Goal: Information Seeking & Learning: Learn about a topic

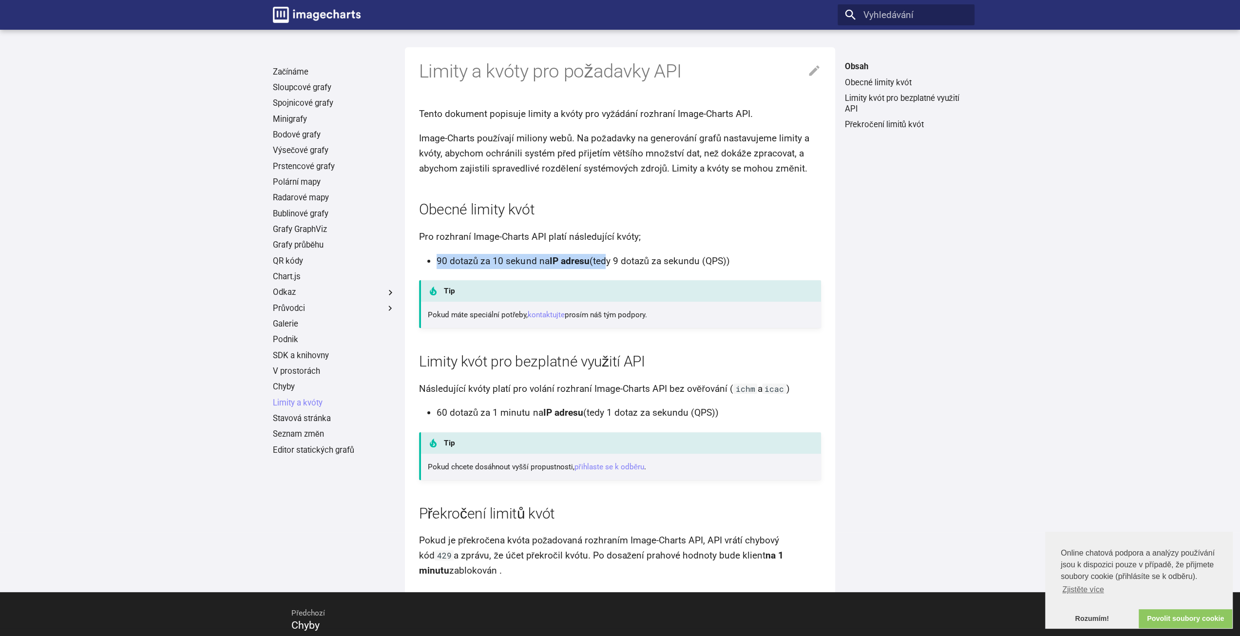
drag, startPoint x: 437, startPoint y: 263, endPoint x: 602, endPoint y: 266, distance: 165.7
click at [602, 266] on li "90 dotazů za 10 sekund na IP adresu (tedy 9 dotazů za sekundu (QPS))" at bounding box center [629, 261] width 385 height 15
click at [602, 266] on font "(tedy 9 dotazů za sekundu (QPS))" at bounding box center [659, 260] width 141 height 11
drag, startPoint x: 625, startPoint y: 266, endPoint x: 478, endPoint y: 264, distance: 147.7
click at [478, 264] on li "90 dotazů za 10 sekund na IP adresu (tedy 9 dotazů za sekundu (QPS))" at bounding box center [629, 261] width 385 height 15
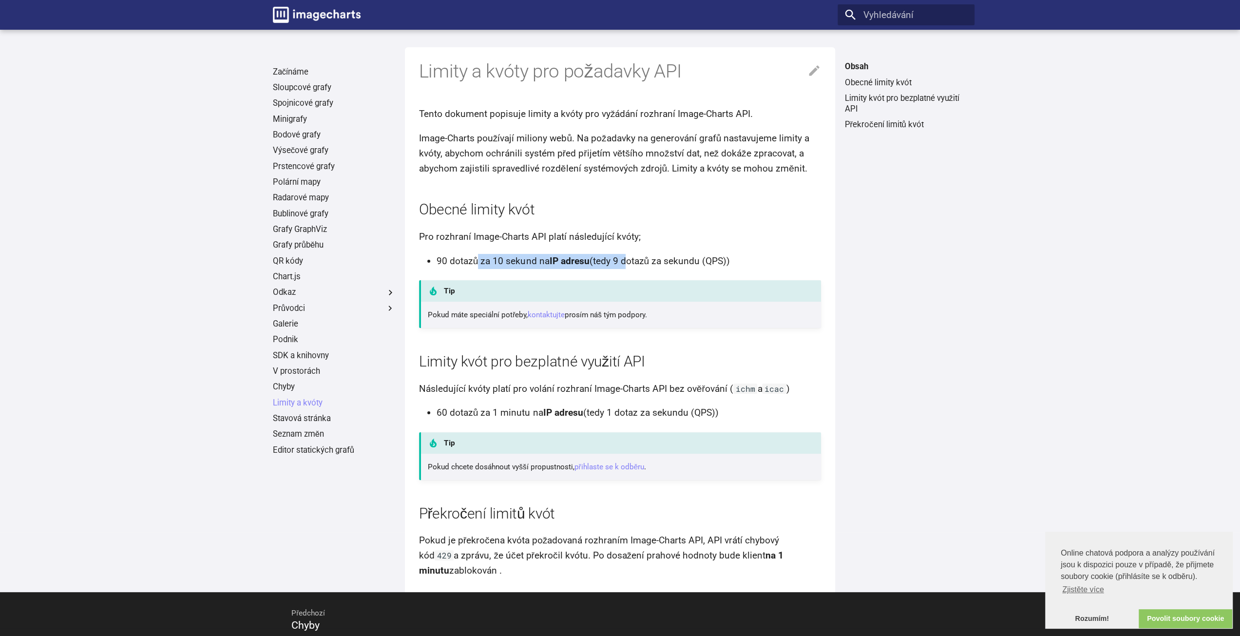
click at [478, 264] on font "90 dotazů za 10 sekund na" at bounding box center [493, 260] width 113 height 11
drag, startPoint x: 447, startPoint y: 313, endPoint x: 490, endPoint y: 315, distance: 42.9
click at [490, 315] on font "Pokud máte speciální potřeby," at bounding box center [478, 314] width 100 height 9
drag, startPoint x: 442, startPoint y: 211, endPoint x: 509, endPoint y: 207, distance: 67.4
click at [509, 207] on font "Obecné limity kvót" at bounding box center [477, 209] width 116 height 17
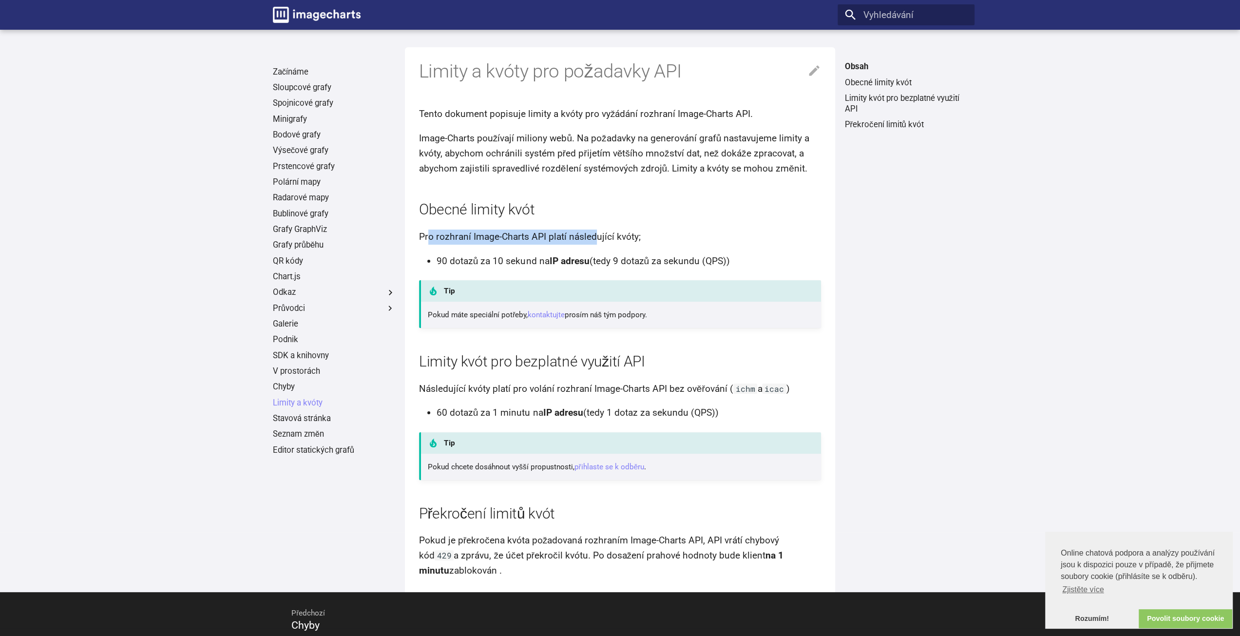
drag, startPoint x: 429, startPoint y: 237, endPoint x: 597, endPoint y: 242, distance: 167.7
click at [597, 242] on p "Pro rozhraní Image-Charts API platí následující kvóty;" at bounding box center [620, 237] width 403 height 15
drag, startPoint x: 628, startPoint y: 414, endPoint x: 693, endPoint y: 415, distance: 65.3
click at [693, 415] on font "(tedy 1 dotaz za sekundu (QPS))" at bounding box center [650, 412] width 135 height 11
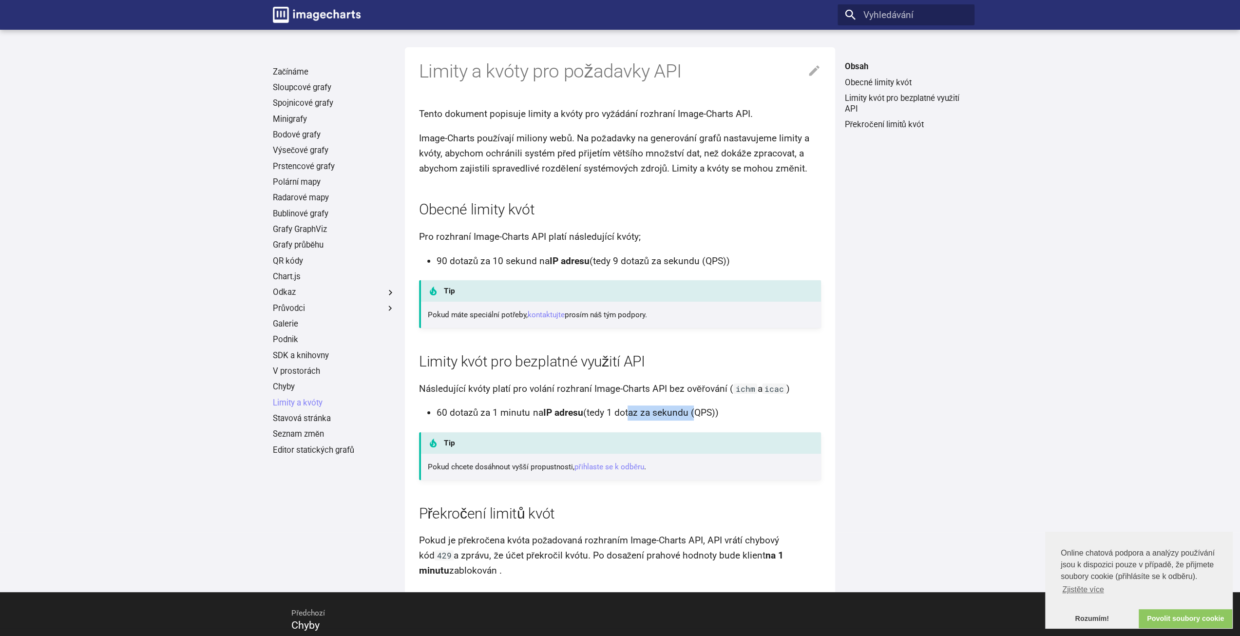
click at [693, 415] on font "(tedy 1 dotaz za sekundu (QPS))" at bounding box center [650, 412] width 135 height 11
drag, startPoint x: 717, startPoint y: 415, endPoint x: 683, endPoint y: 410, distance: 34.5
click at [683, 410] on font "(tedy 1 dotaz za sekundu (QPS))" at bounding box center [650, 412] width 135 height 11
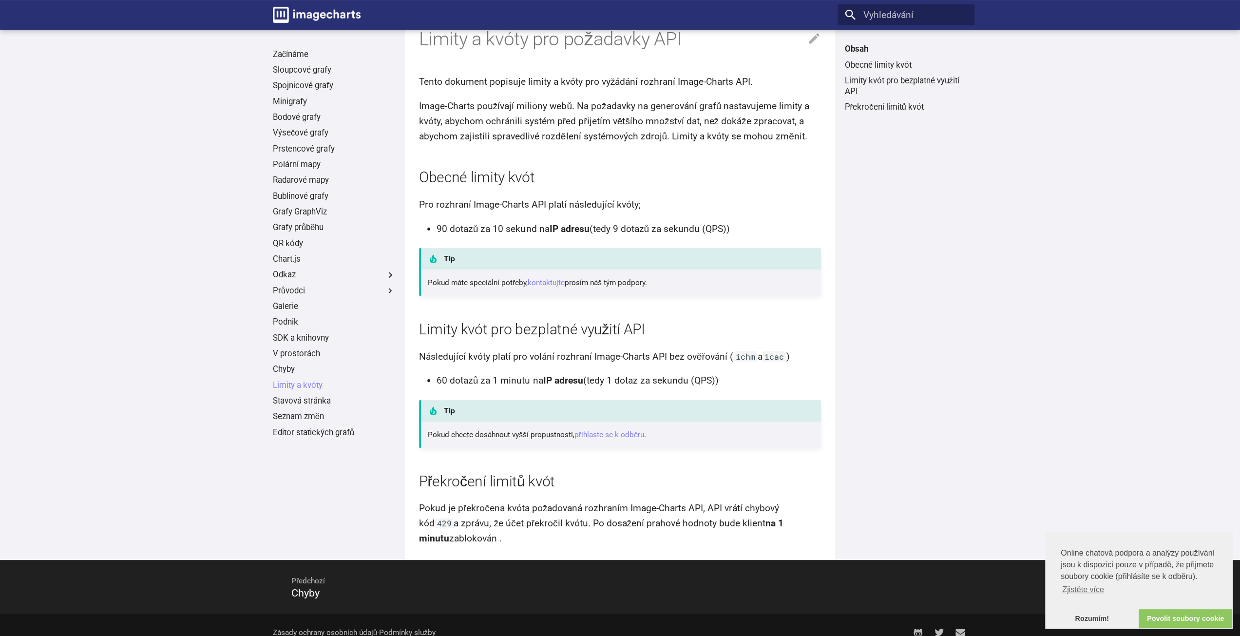
scroll to position [47, 0]
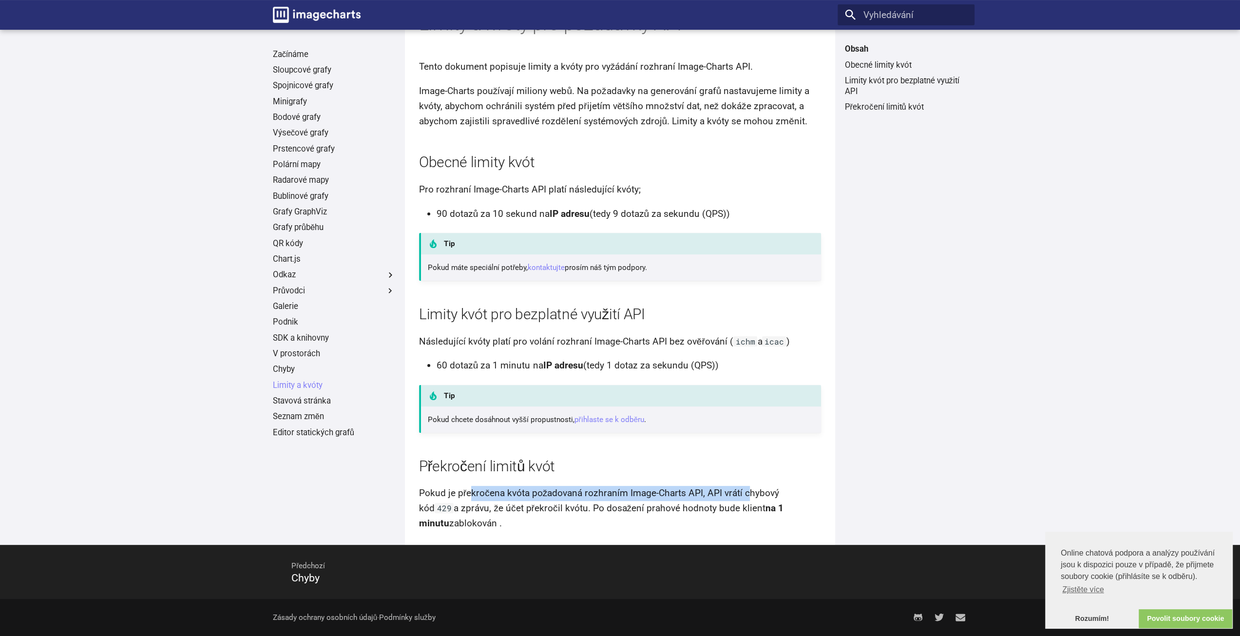
drag, startPoint x: 469, startPoint y: 493, endPoint x: 750, endPoint y: 495, distance: 281.2
click at [750, 495] on font "Pokud je překročena kvóta požadovaná rozhraním Image-Charts API, API vrátí chyb…" at bounding box center [599, 500] width 361 height 26
click at [760, 496] on font "Pokud je překročena kvóta požadovaná rozhraním Image-Charts API, API vrátí chyb…" at bounding box center [599, 500] width 361 height 26
drag, startPoint x: 461, startPoint y: 509, endPoint x: 599, endPoint y: 513, distance: 138.5
click at [599, 513] on font "a zprávu, že účet překročil kvótu. Po dosažení prahové hodnoty bude klient" at bounding box center [610, 507] width 312 height 11
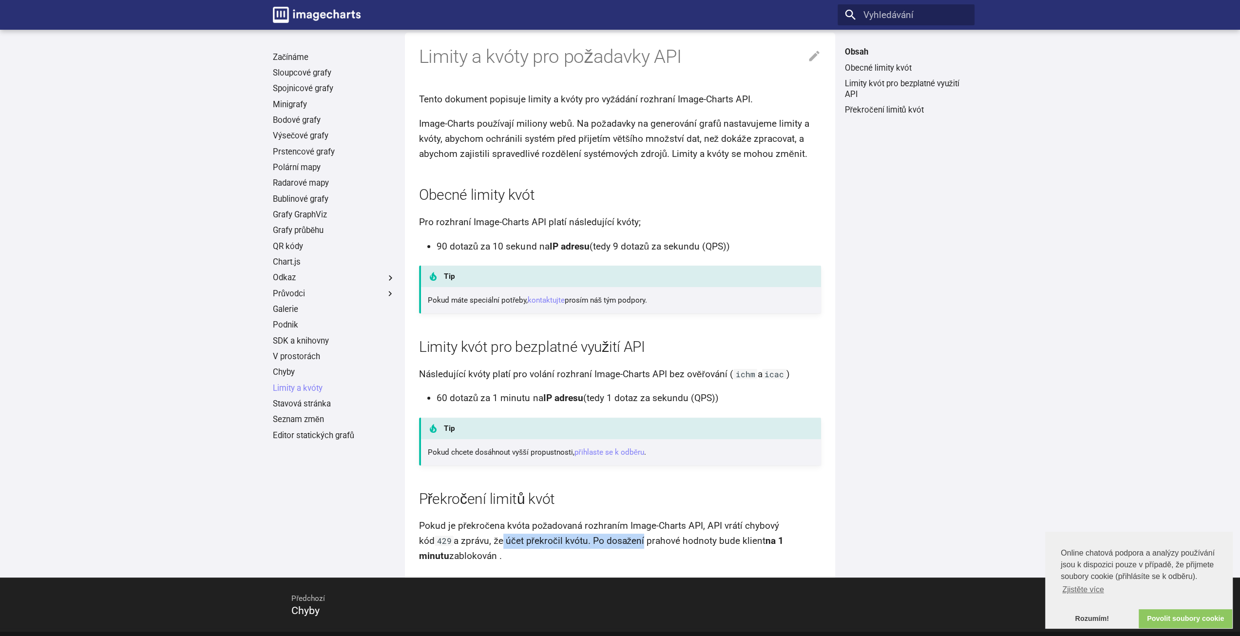
scroll to position [0, 0]
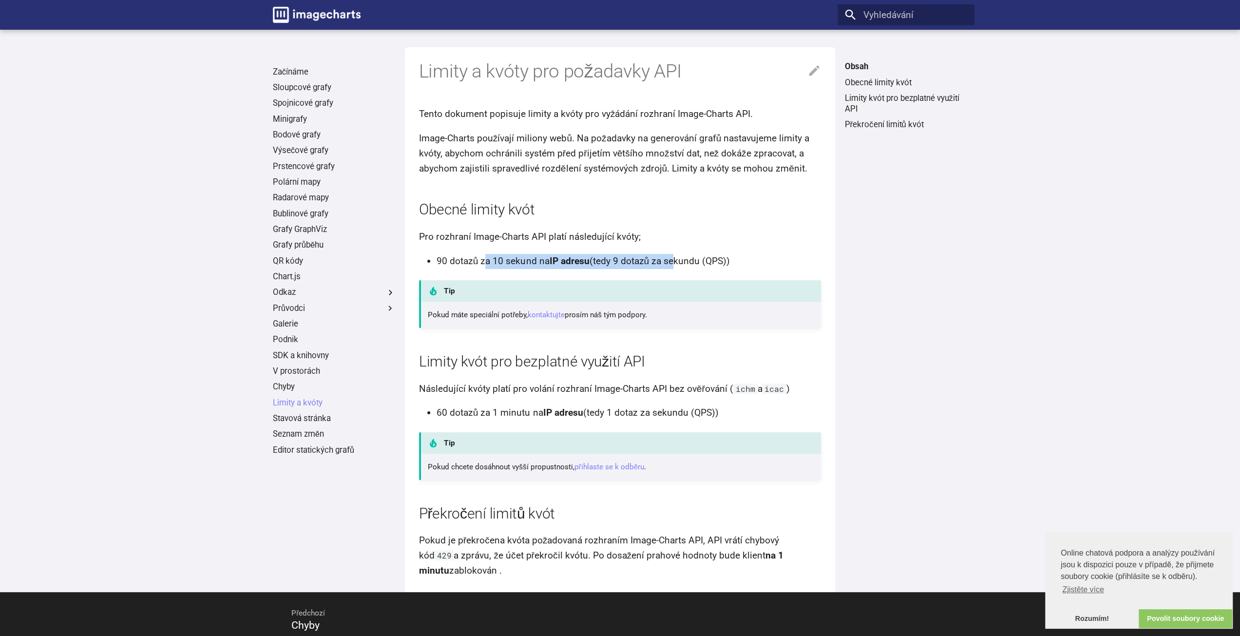
drag, startPoint x: 485, startPoint y: 258, endPoint x: 670, endPoint y: 260, distance: 184.7
click at [670, 260] on li "90 dotazů za 10 sekund na IP adresu (tedy 9 dotazů za sekundu (QPS))" at bounding box center [629, 261] width 385 height 15
click at [670, 260] on font "(tedy 9 dotazů za sekundu (QPS))" at bounding box center [659, 260] width 141 height 11
drag, startPoint x: 702, startPoint y: 258, endPoint x: 440, endPoint y: 261, distance: 262.2
click at [440, 261] on li "90 dotazů za 10 sekund na IP adresu (tedy 9 dotazů za sekundu (QPS))" at bounding box center [629, 261] width 385 height 15
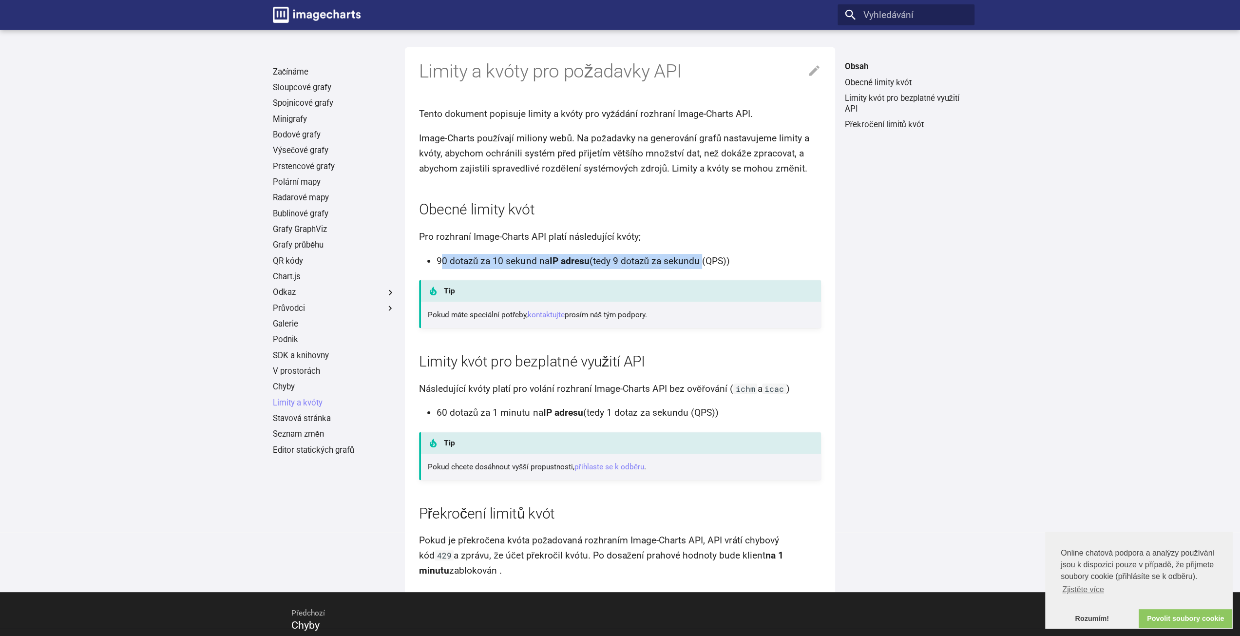
click at [440, 261] on font "90 dotazů za 10 sekund na" at bounding box center [493, 260] width 113 height 11
drag, startPoint x: 488, startPoint y: 258, endPoint x: 694, endPoint y: 258, distance: 206.1
click at [694, 258] on li "90 dotazů za 10 sekund na IP adresu (tedy 9 dotazů za sekundu (QPS))" at bounding box center [629, 261] width 385 height 15
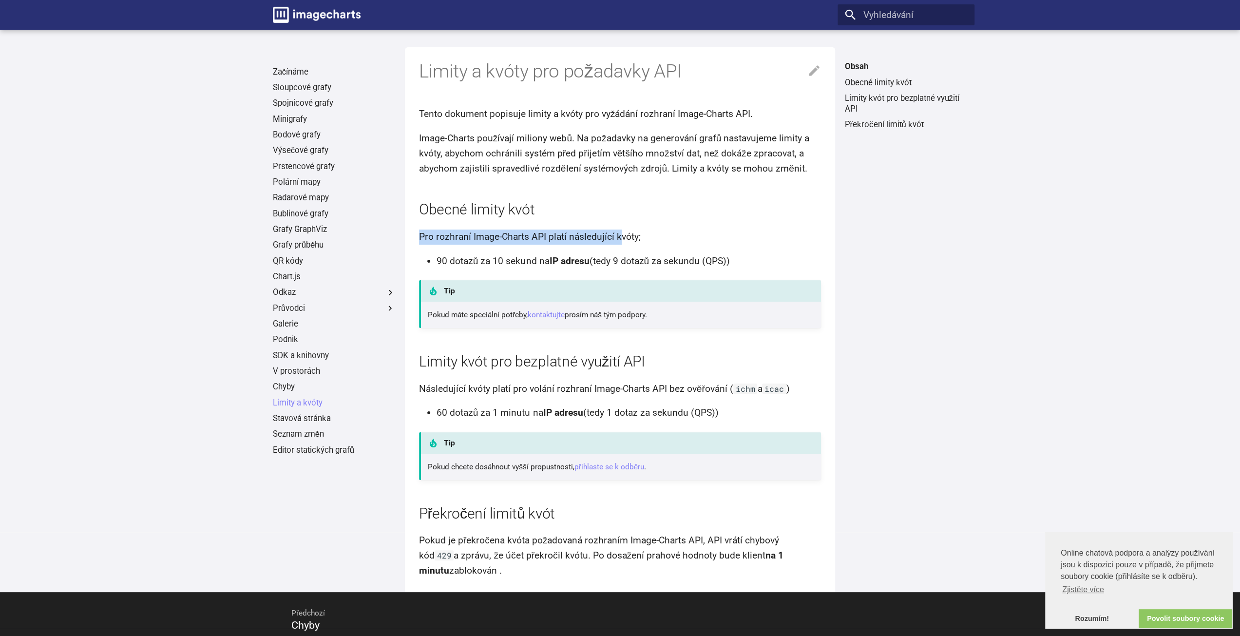
drag, startPoint x: 618, startPoint y: 230, endPoint x: 416, endPoint y: 236, distance: 202.8
click at [416, 236] on div "Limity a kvóty pro požadavky API Tento dokument popisuje limity a kvóty pro vyž…" at bounding box center [620, 319] width 430 height 545
click at [417, 236] on div "Limity a kvóty pro požadavky API Tento dokument popisuje limity a kvóty pro vyž…" at bounding box center [620, 319] width 430 height 545
drag, startPoint x: 422, startPoint y: 235, endPoint x: 637, endPoint y: 240, distance: 215.4
click at [637, 240] on font "Pro rozhraní Image-Charts API platí následující kvóty;" at bounding box center [530, 236] width 222 height 11
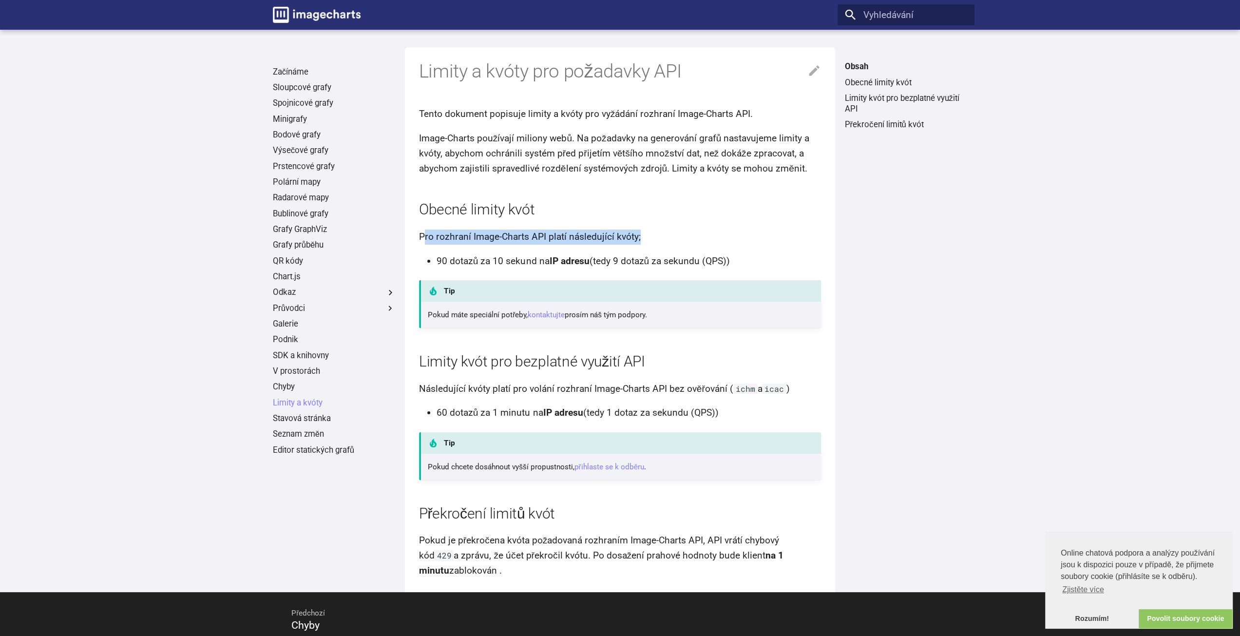
click at [637, 240] on font "Pro rozhraní Image-Charts API platí následující kvóty;" at bounding box center [530, 236] width 222 height 11
drag, startPoint x: 436, startPoint y: 255, endPoint x: 730, endPoint y: 261, distance: 294.4
click at [730, 261] on ul "90 dotazů za 10 sekund na IP adresu (tedy 9 dotazů za sekundu (QPS))" at bounding box center [623, 261] width 397 height 15
click at [730, 261] on font "(tedy 9 dotazů za sekundu (QPS))" at bounding box center [659, 260] width 141 height 11
drag, startPoint x: 714, startPoint y: 263, endPoint x: 448, endPoint y: 269, distance: 266.6
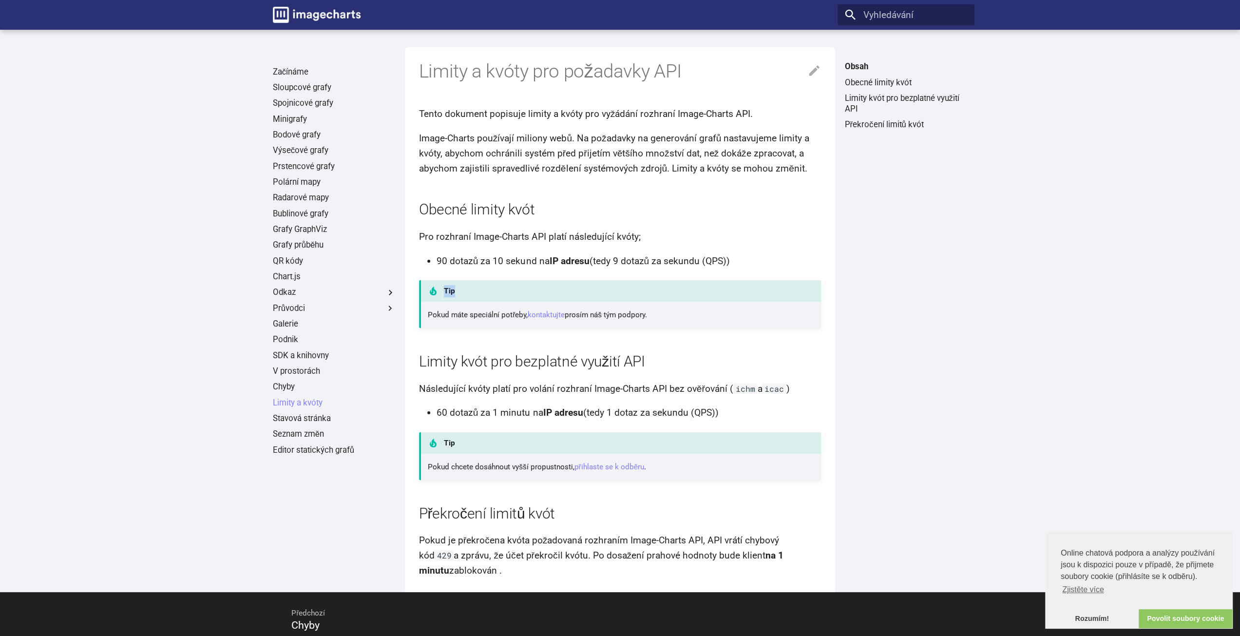
click at [448, 269] on article "Limity a kvóty pro požadavky API Tento dokument popisuje limity a kvóty pro vyž…" at bounding box center [620, 312] width 403 height 531
click at [447, 265] on font "90 dotazů za 10 sekund na" at bounding box center [493, 260] width 113 height 11
drag, startPoint x: 443, startPoint y: 259, endPoint x: 647, endPoint y: 260, distance: 203.2
click at [647, 260] on li "90 dotazů za 10 sekund na IP adresu (tedy 9 dotazů za sekundu (QPS))" at bounding box center [629, 261] width 385 height 15
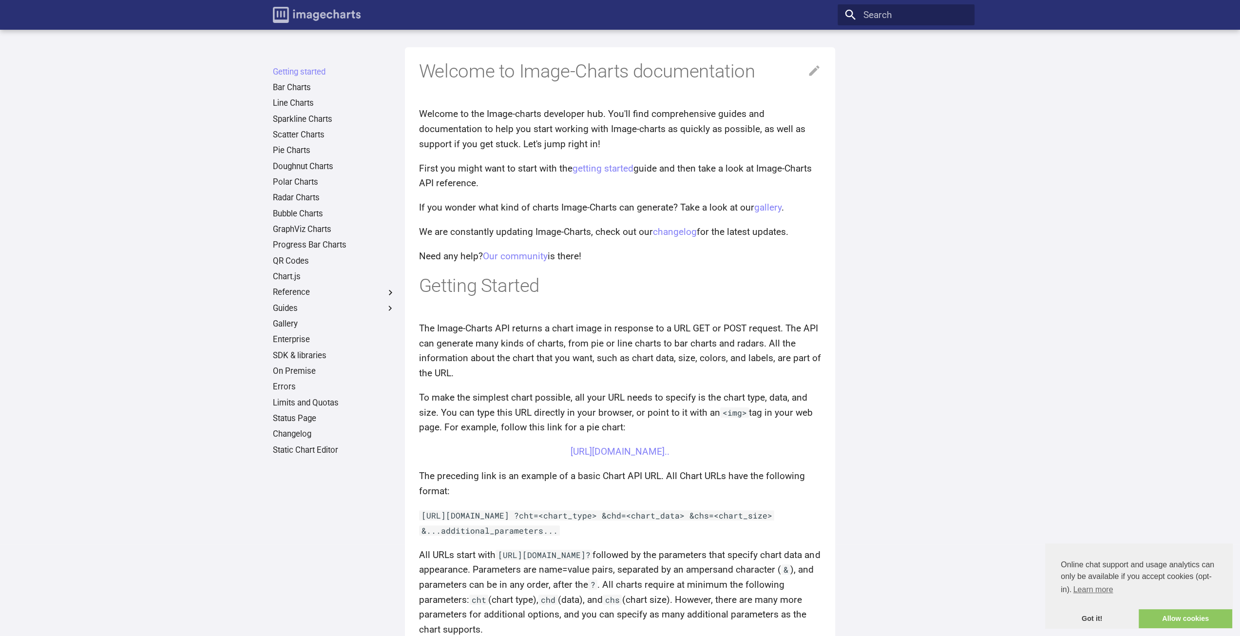
click at [350, 18] on img "Image-Charts documentation" at bounding box center [317, 15] width 88 height 16
